Goal: Task Accomplishment & Management: Use online tool/utility

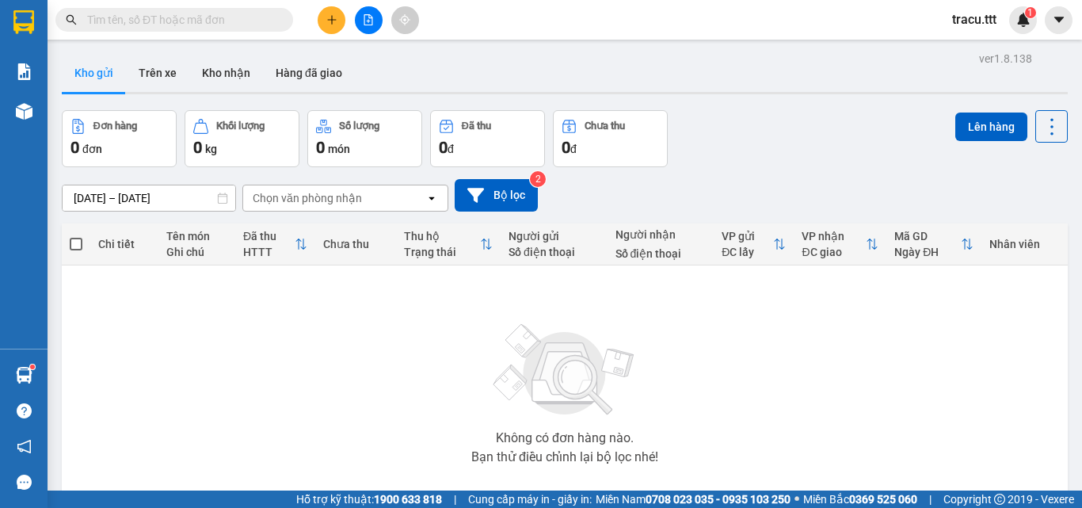
click at [227, 83] on button "Kho nhận" at bounding box center [226, 73] width 74 height 38
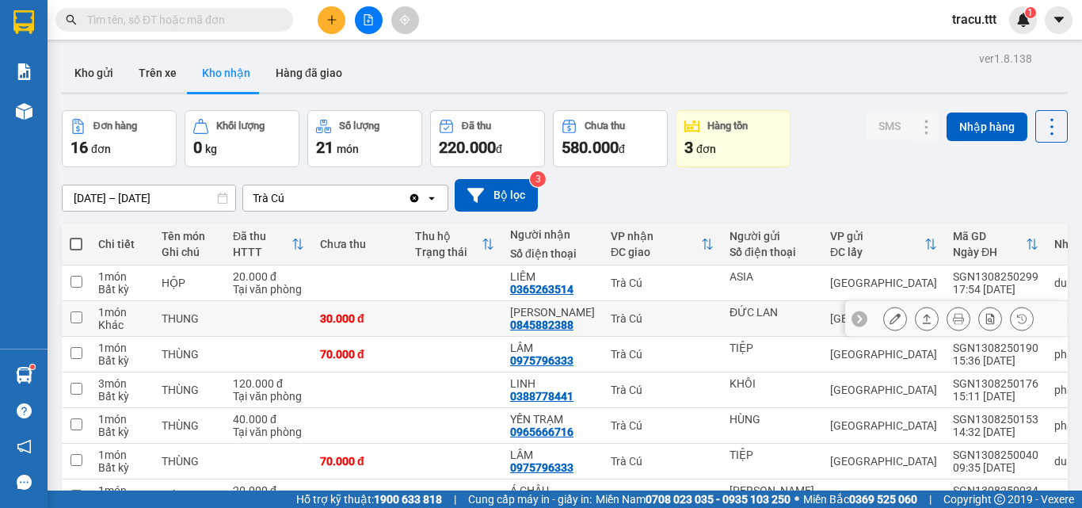
scroll to position [158, 0]
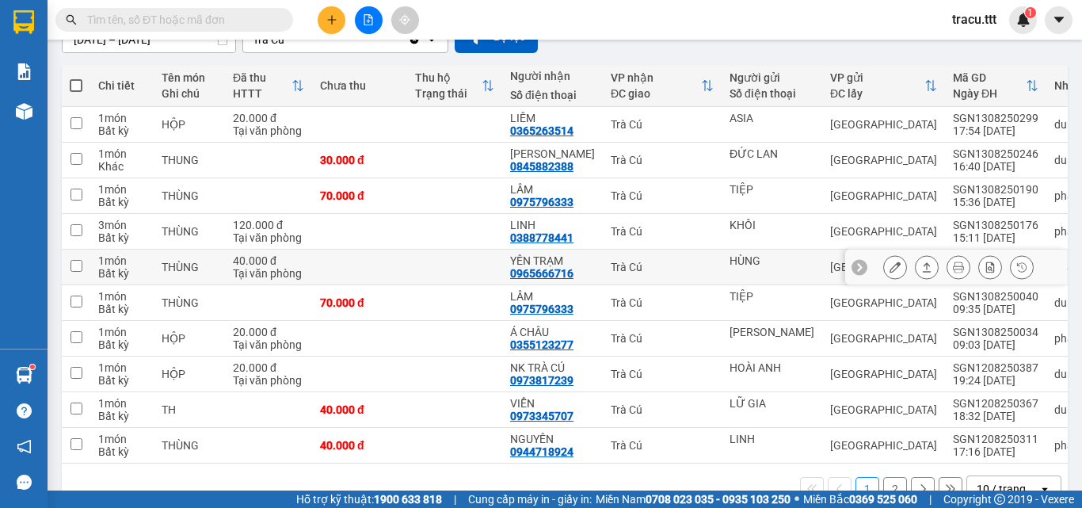
click at [889, 269] on icon at bounding box center [894, 266] width 11 height 11
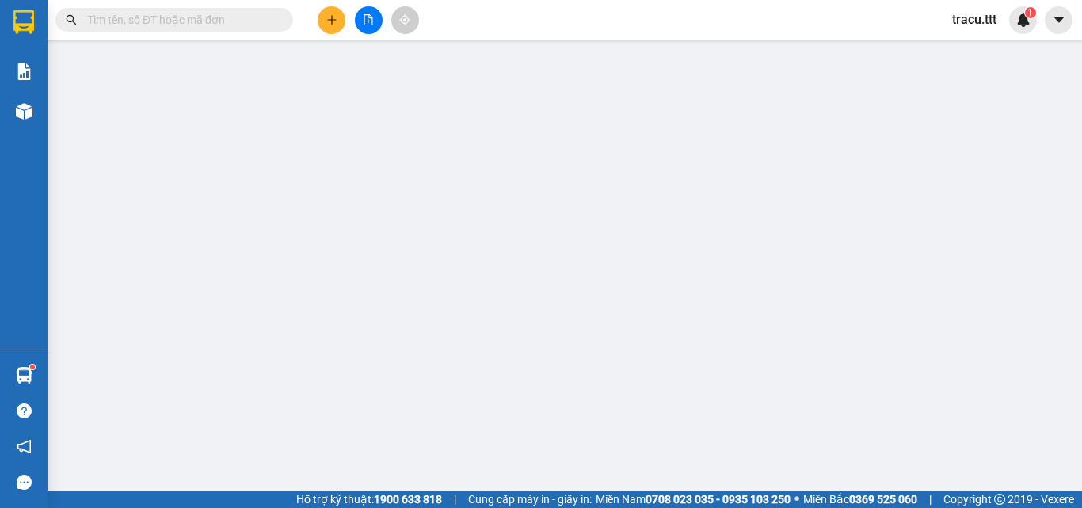
type input "HÙNG"
type input "0965666716"
type input "YẾN TRẠM"
type input "40.000"
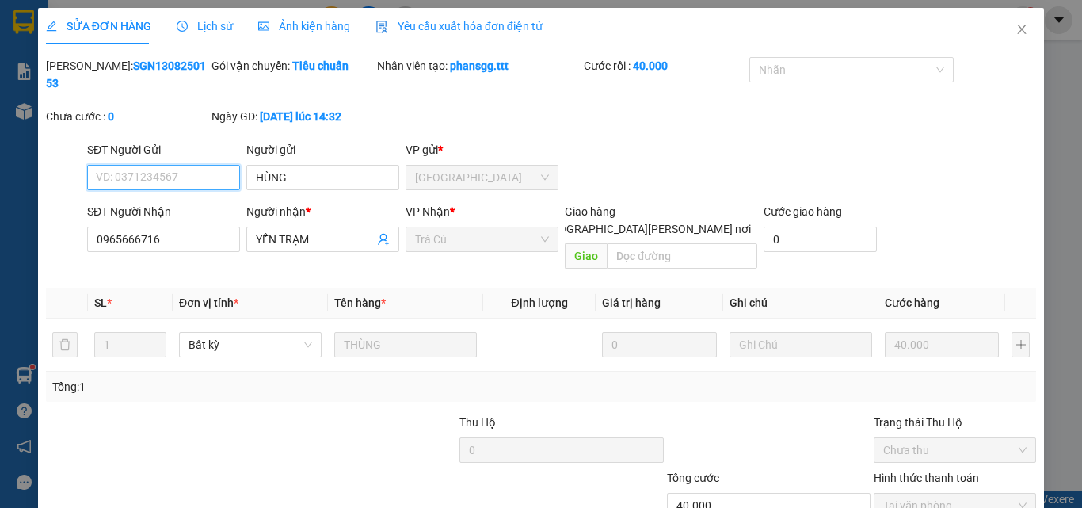
scroll to position [82, 0]
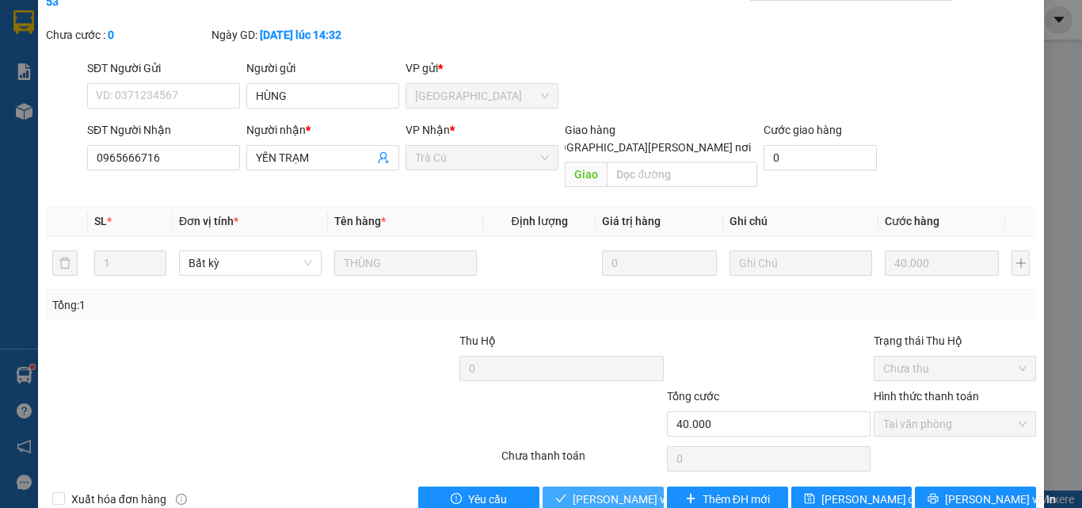
click at [599, 490] on span "[PERSON_NAME] và [PERSON_NAME] hàng" at bounding box center [680, 498] width 214 height 17
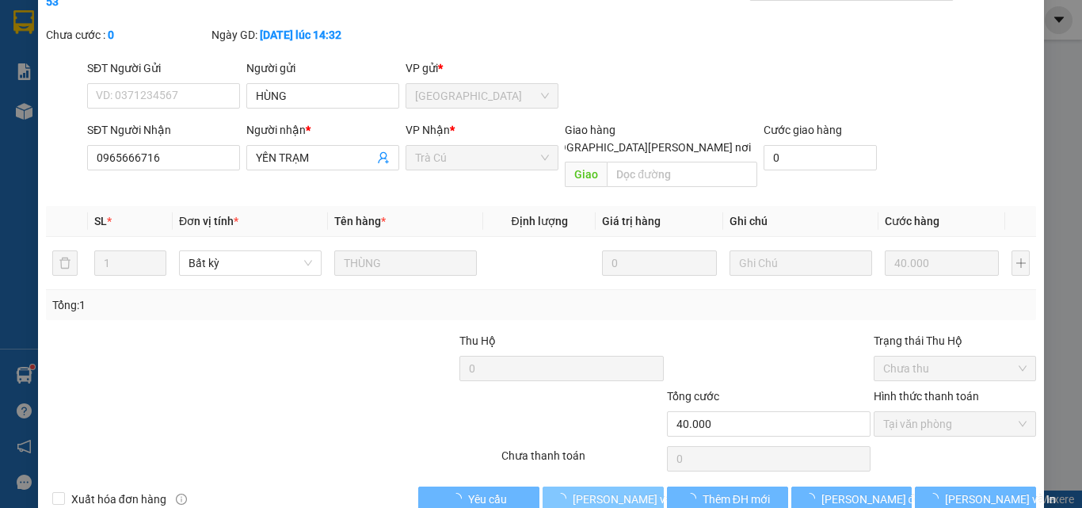
scroll to position [2, 0]
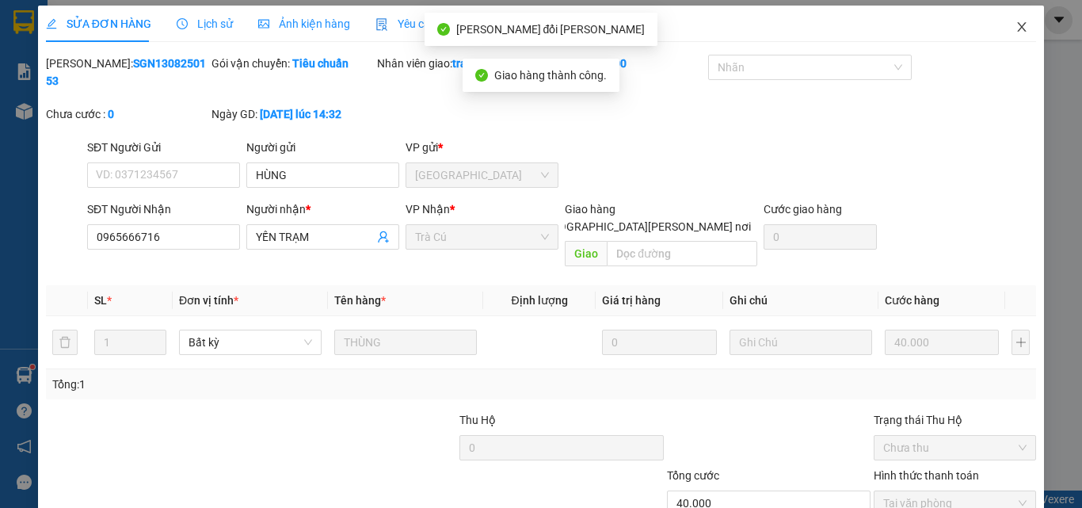
click at [1016, 31] on icon "close" at bounding box center [1021, 27] width 13 height 13
